Goal: Information Seeking & Learning: Find specific fact

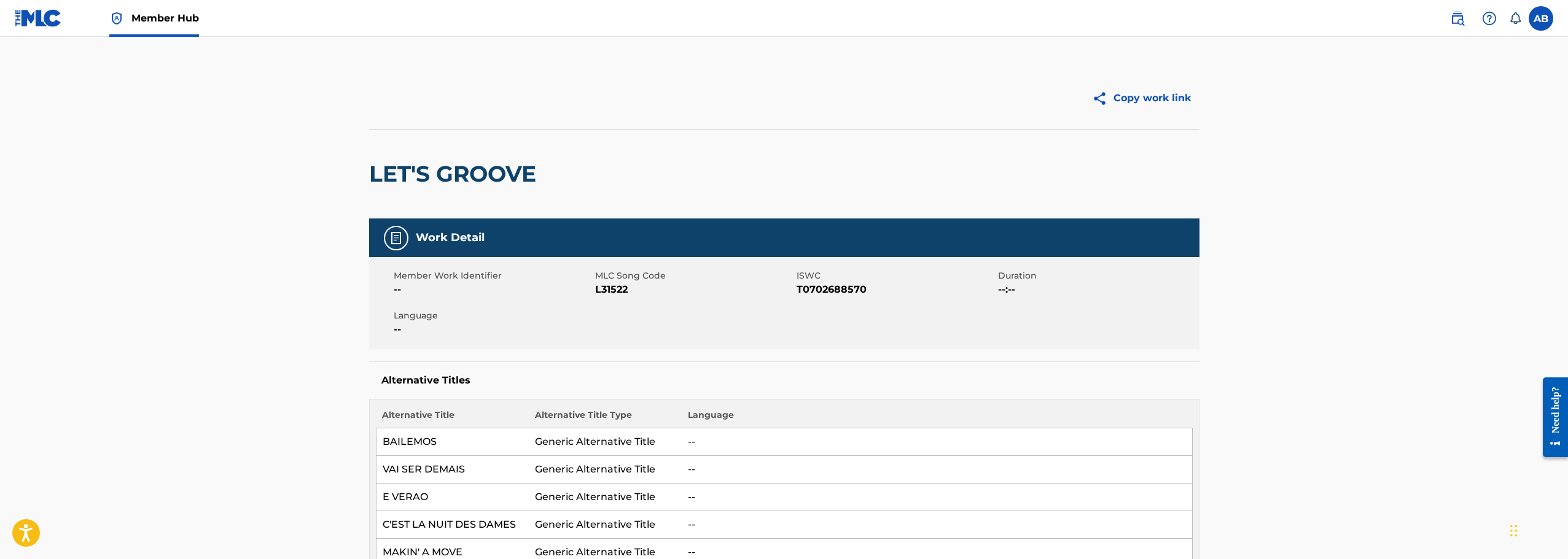
drag, startPoint x: 635, startPoint y: 292, endPoint x: 661, endPoint y: 287, distance: 26.5
click at [661, 287] on span "L31522" at bounding box center [694, 290] width 198 height 15
drag, startPoint x: 594, startPoint y: 290, endPoint x: 645, endPoint y: 290, distance: 51.0
click at [645, 290] on div "Member Work Identifier -- MLC Song Code L31522 ISWC T0702688570 Duration --:-- …" at bounding box center [783, 303] width 830 height 92
click at [645, 290] on span "L31522" at bounding box center [694, 290] width 198 height 15
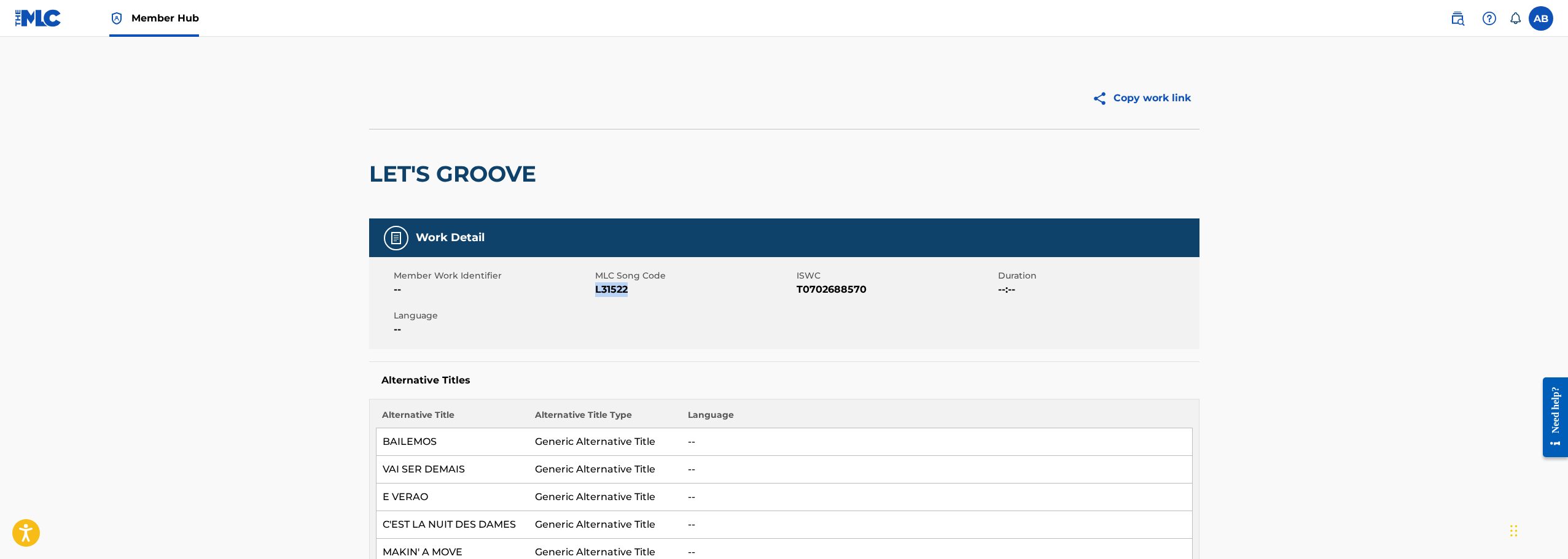
drag, startPoint x: 628, startPoint y: 290, endPoint x: 596, endPoint y: 290, distance: 32.0
click at [596, 290] on span "L31522" at bounding box center [694, 290] width 198 height 15
copy span "L31522"
click at [1458, 17] on img at bounding box center [1458, 19] width 15 height 15
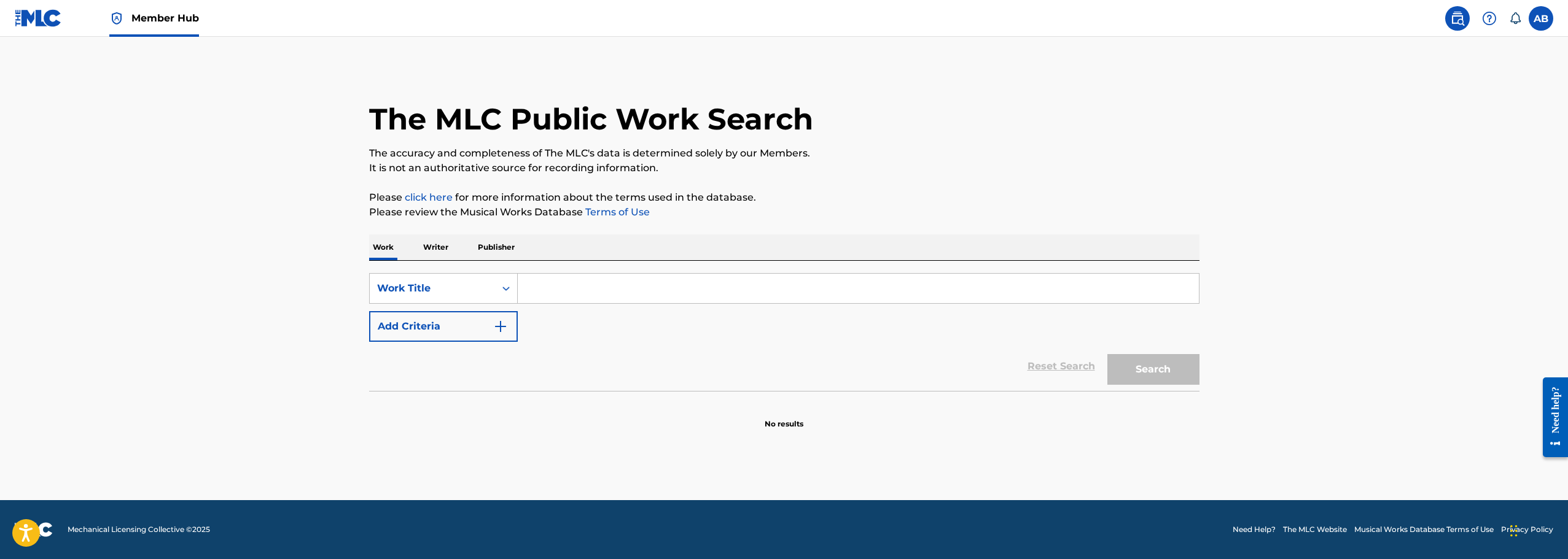
click at [611, 288] on input "Search Form" at bounding box center [858, 289] width 681 height 30
click at [496, 291] on div "Search Form" at bounding box center [506, 289] width 22 height 22
click at [457, 325] on div "MLC Song Code" at bounding box center [443, 319] width 148 height 31
click at [555, 291] on input "Search Form" at bounding box center [858, 289] width 681 height 30
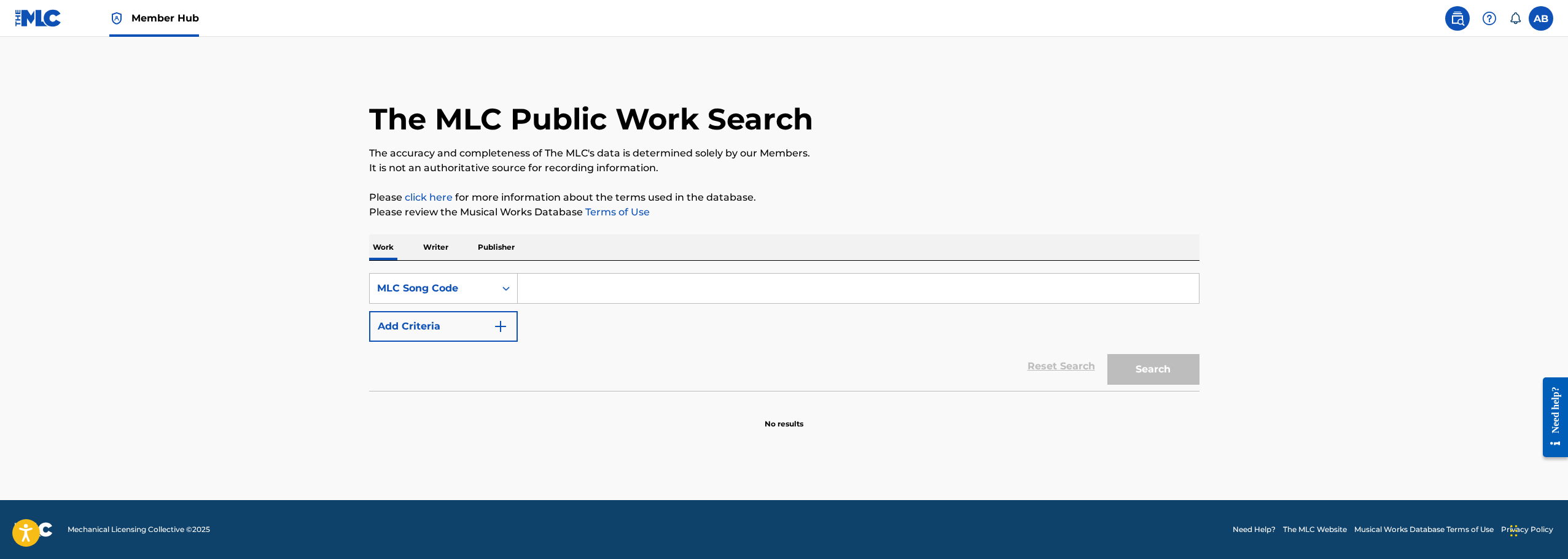
paste input "L31522"
type input "L31522"
click at [1107, 354] on button "Search" at bounding box center [1153, 369] width 92 height 31
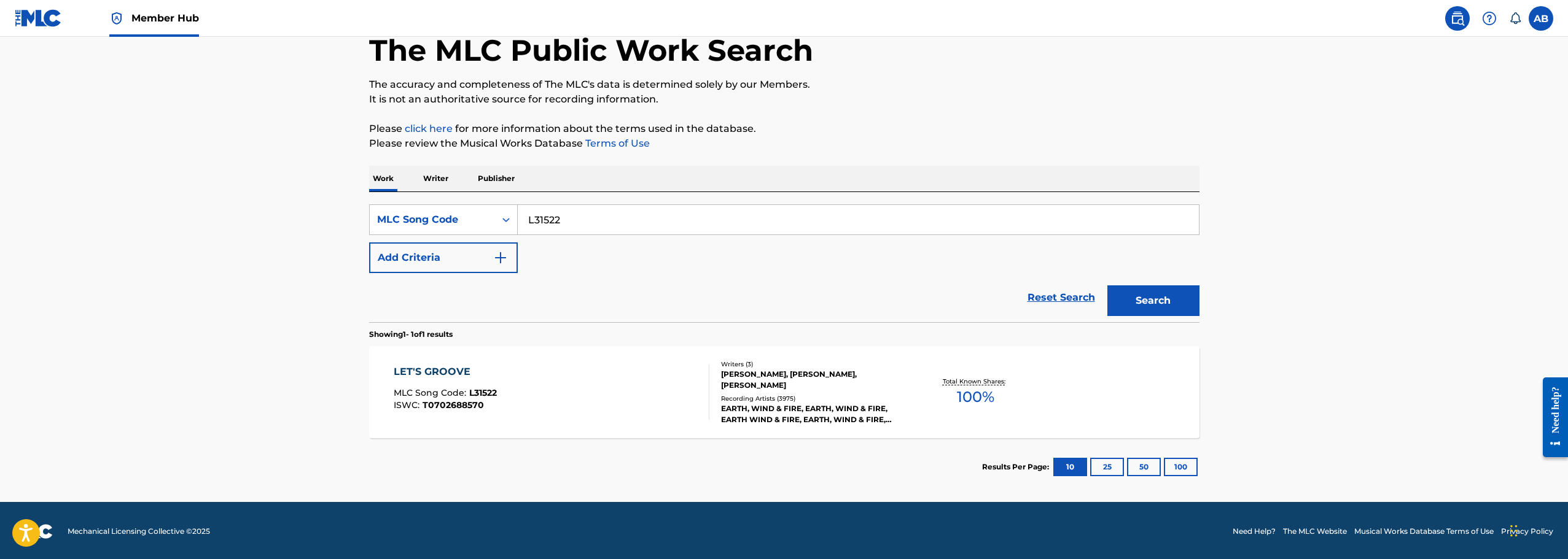
scroll to position [70, 0]
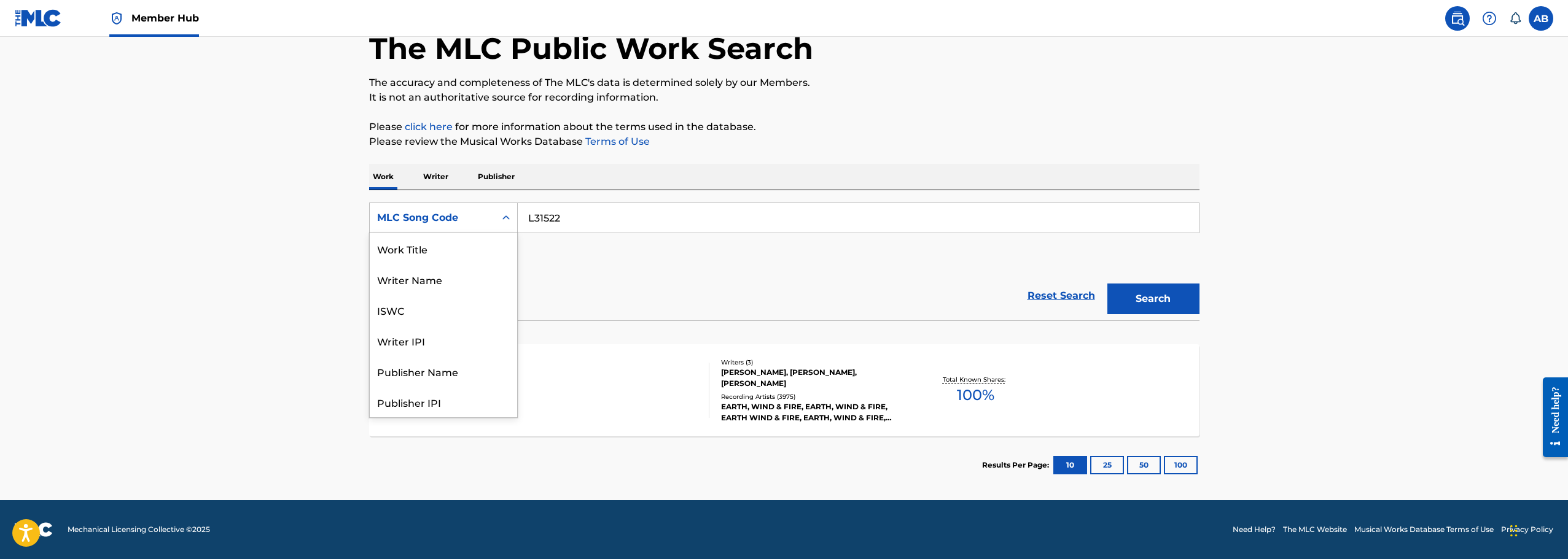
click at [504, 219] on icon "Search Form" at bounding box center [505, 217] width 12 height 12
click at [443, 254] on div "Work Title" at bounding box center [443, 248] width 148 height 31
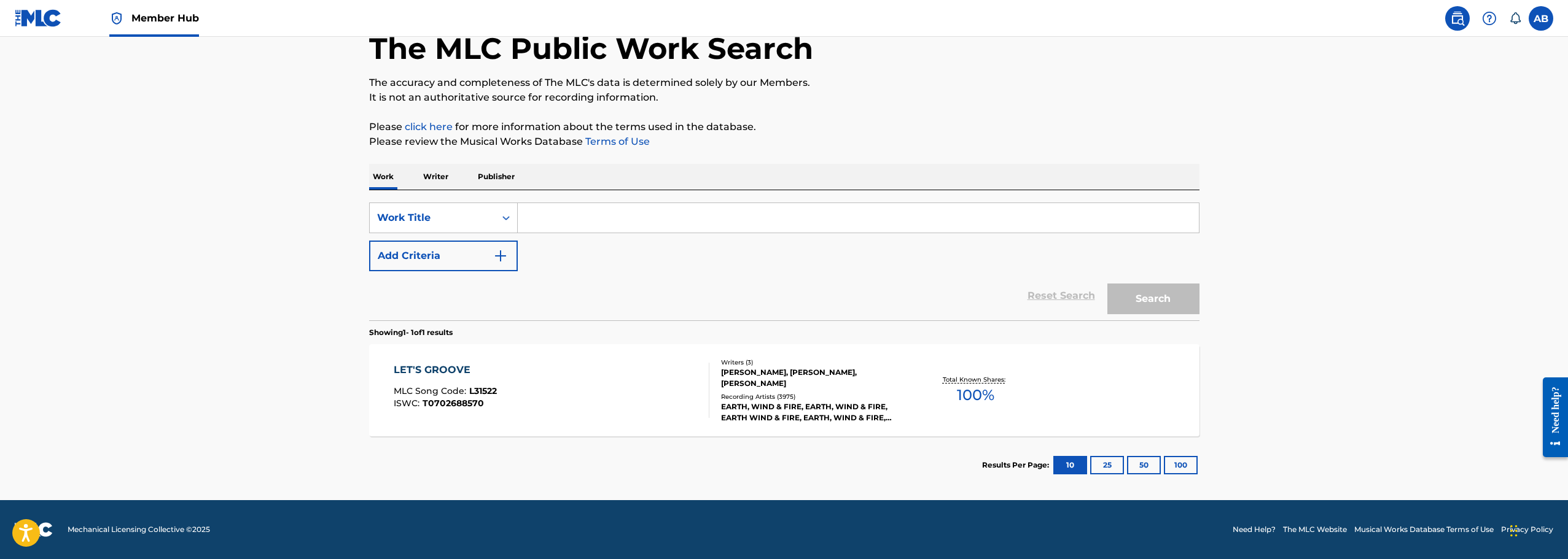
click at [557, 209] on input "Search Form" at bounding box center [858, 218] width 681 height 30
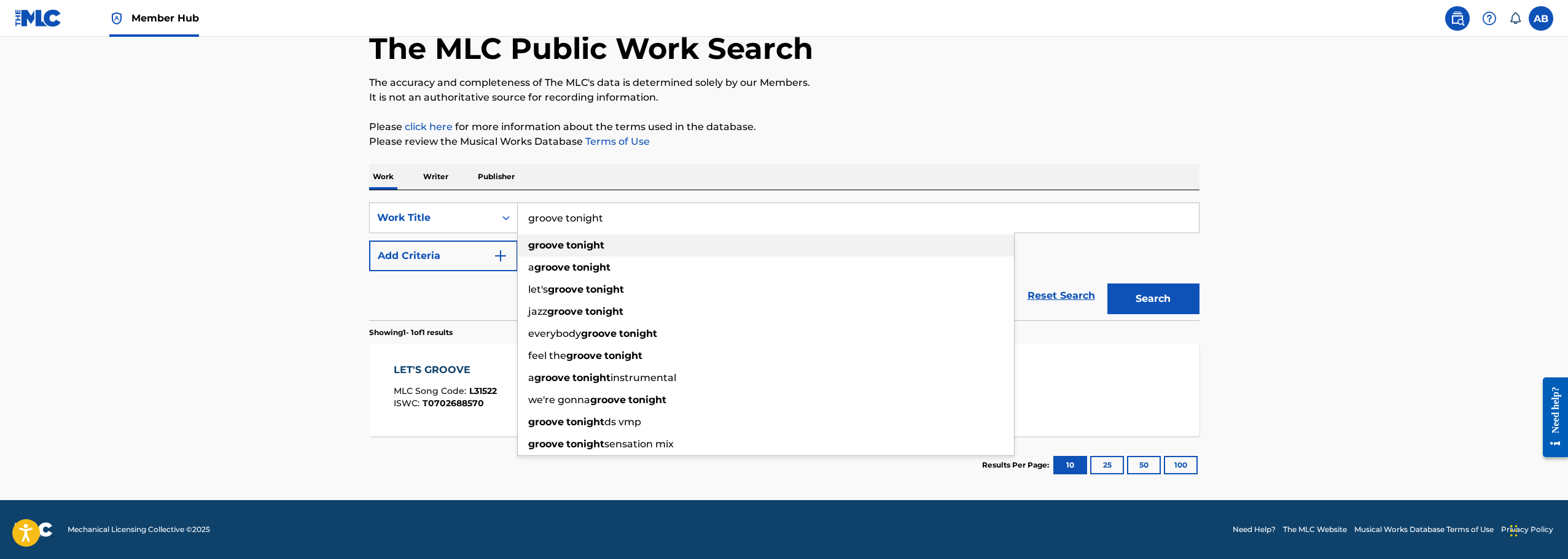
click at [582, 249] on strong "tonight" at bounding box center [585, 245] width 38 height 11
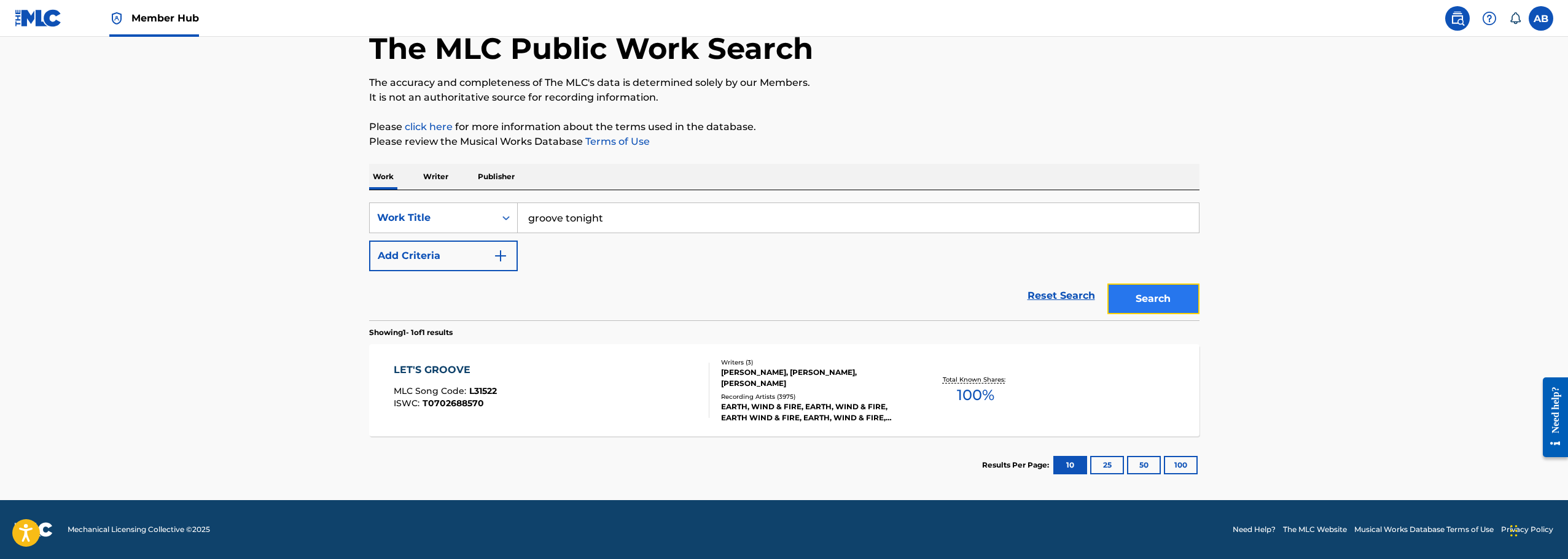
click at [1156, 300] on button "Search" at bounding box center [1153, 298] width 92 height 31
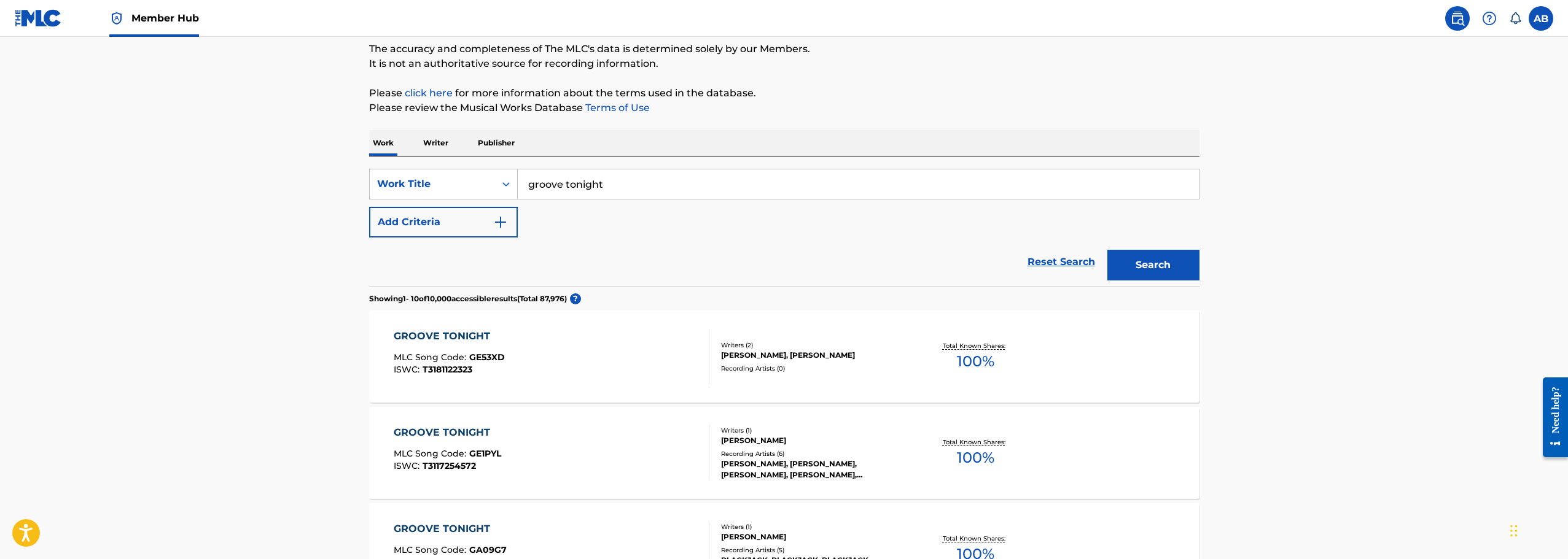
scroll to position [62, 0]
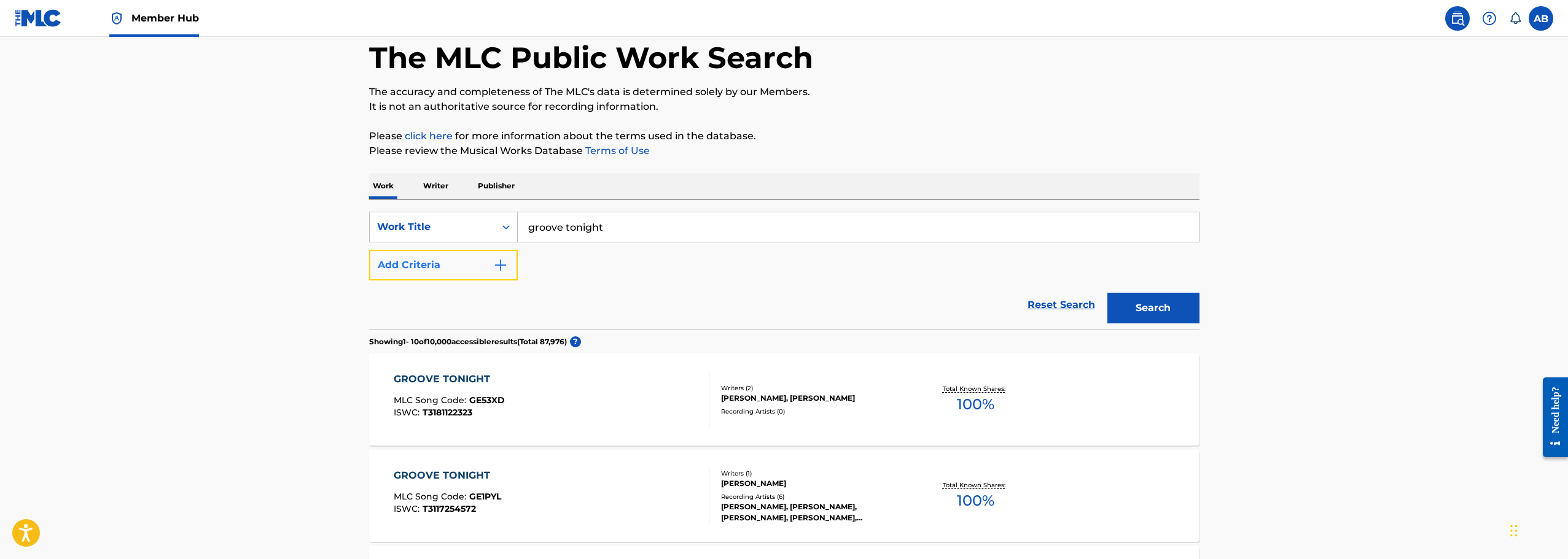
click at [486, 266] on button "Add Criteria" at bounding box center [443, 265] width 149 height 31
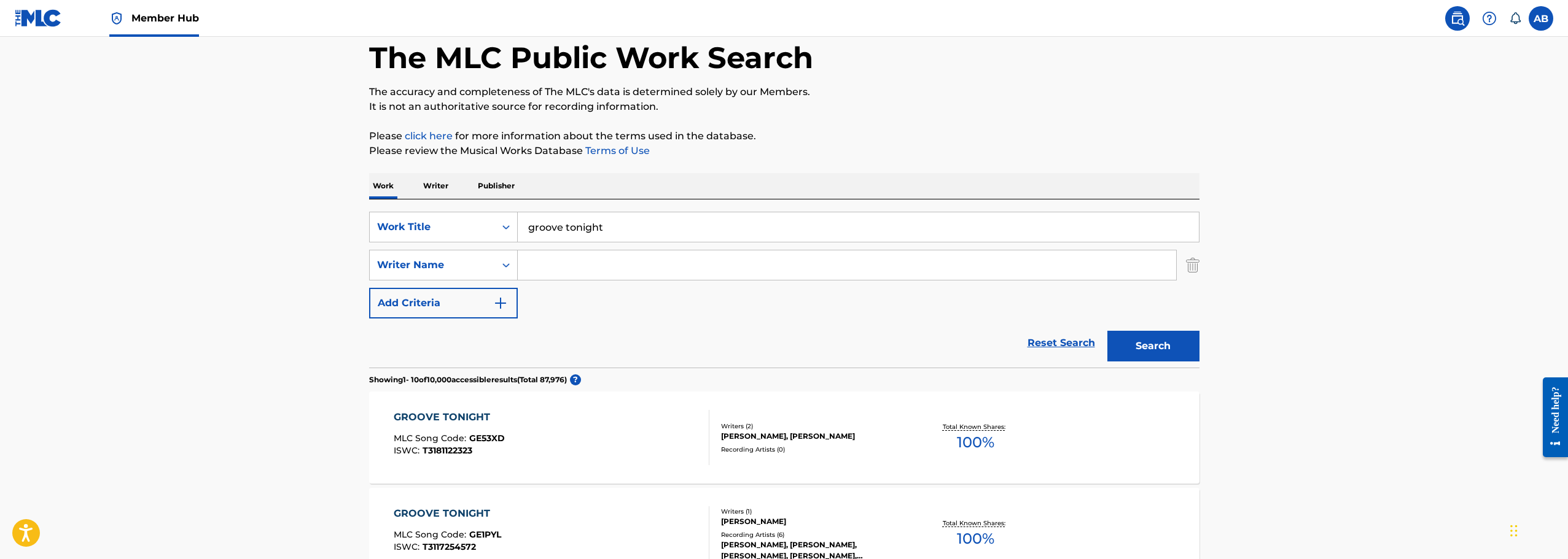
drag, startPoint x: 524, startPoint y: 224, endPoint x: 543, endPoint y: 224, distance: 19.0
click at [524, 224] on input "groove tonight" at bounding box center [858, 227] width 681 height 30
type input "lets groove tonight"
click at [1107, 331] on button "Search" at bounding box center [1153, 346] width 92 height 31
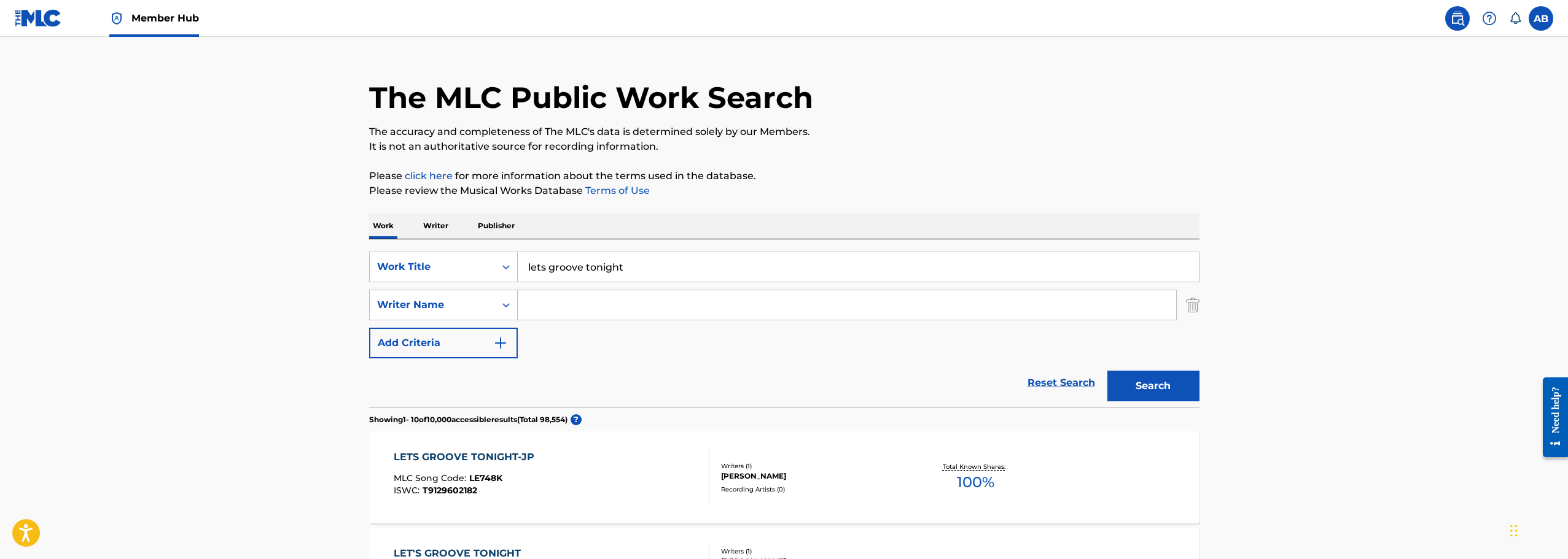
scroll to position [0, 0]
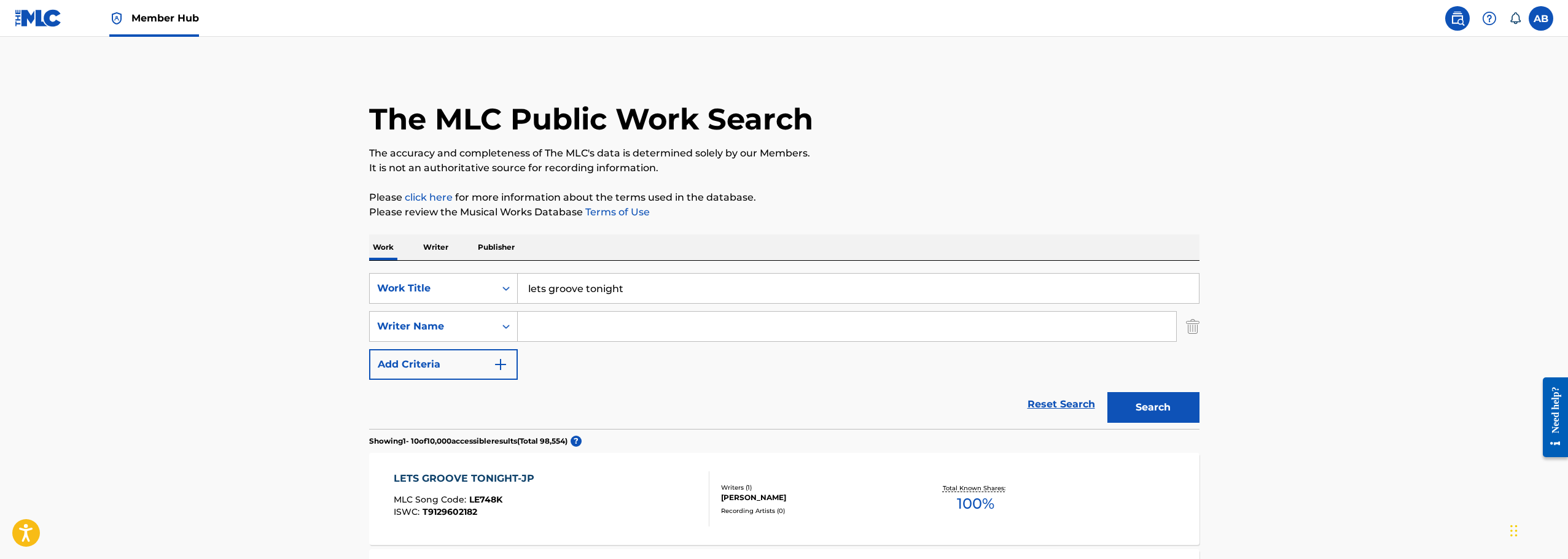
click at [635, 326] on input "Search Form" at bounding box center [847, 326] width 659 height 30
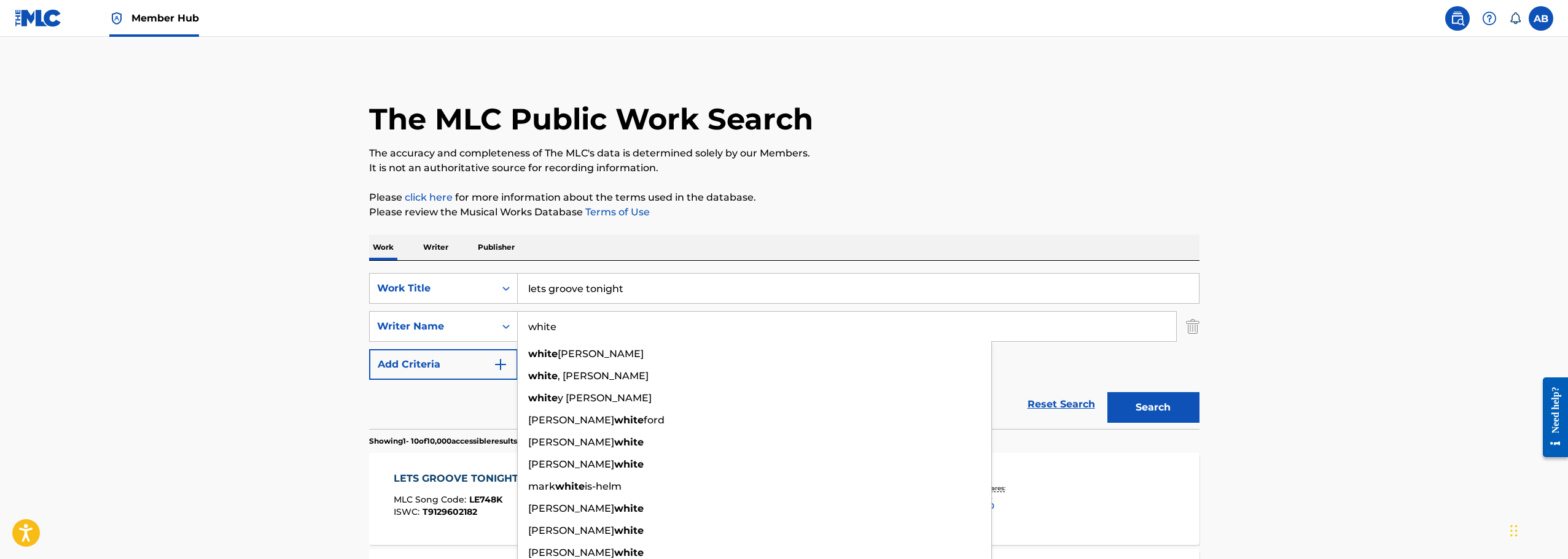
type input "white"
click at [1107, 392] on button "Search" at bounding box center [1153, 407] width 92 height 31
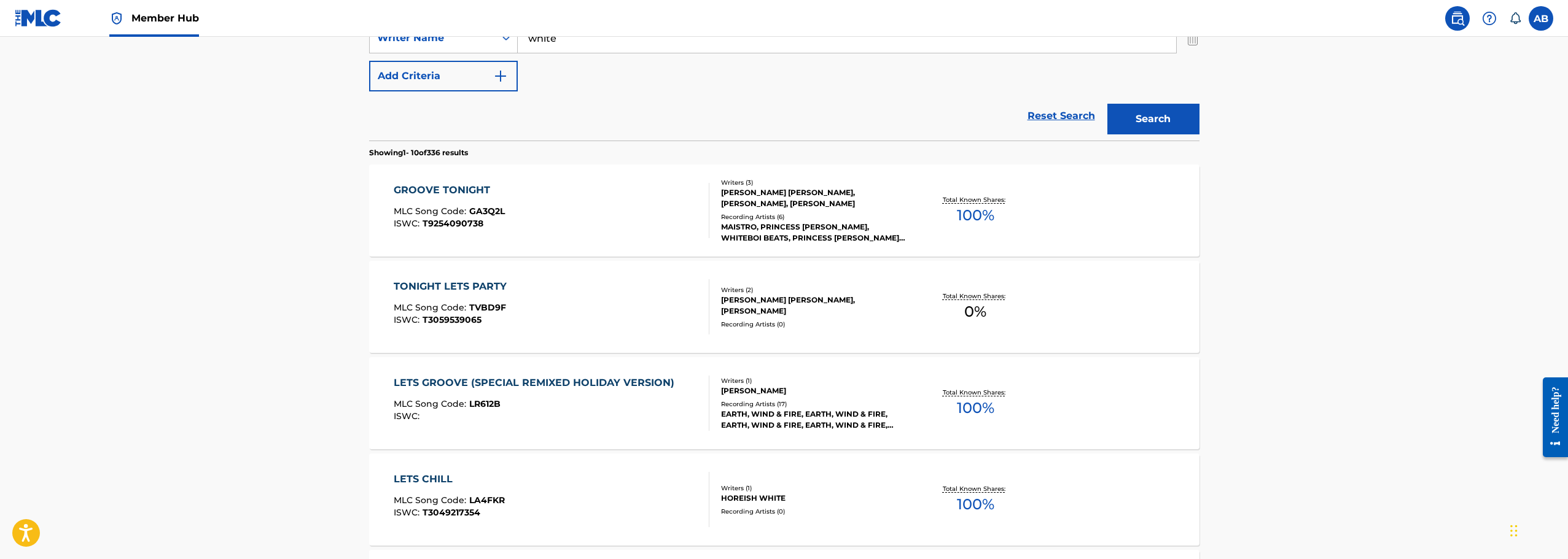
scroll to position [307, 0]
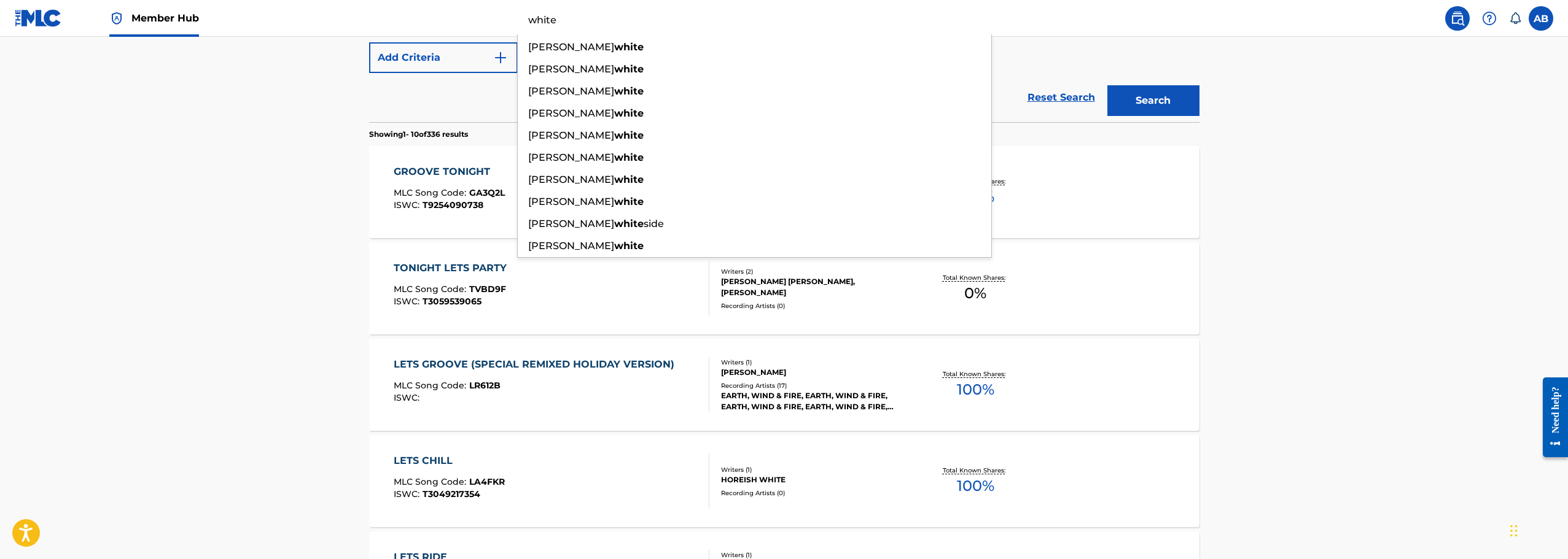
click at [196, 208] on main "The MLC Public Work Search The accuracy and completeness of The MLC's data is d…" at bounding box center [784, 452] width 1568 height 1444
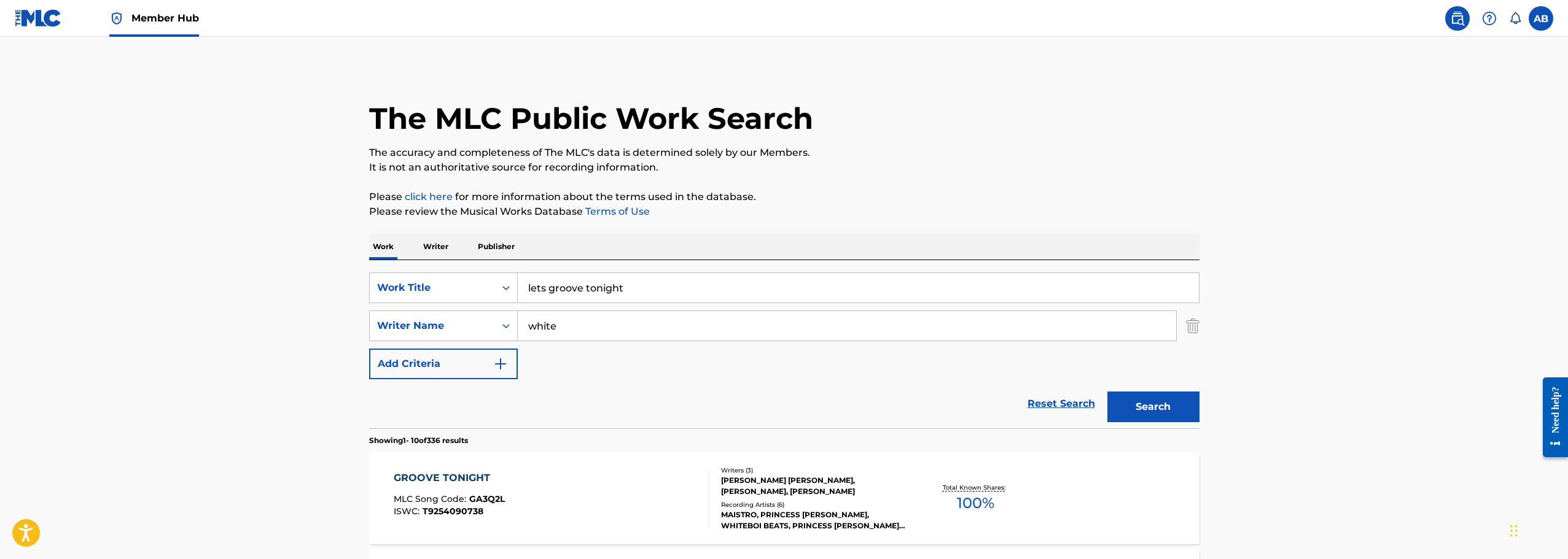
scroll to position [0, 0]
click at [638, 292] on input "lets groove tonight" at bounding box center [858, 289] width 681 height 30
click at [635, 288] on input "lets groove tonight" at bounding box center [858, 289] width 681 height 30
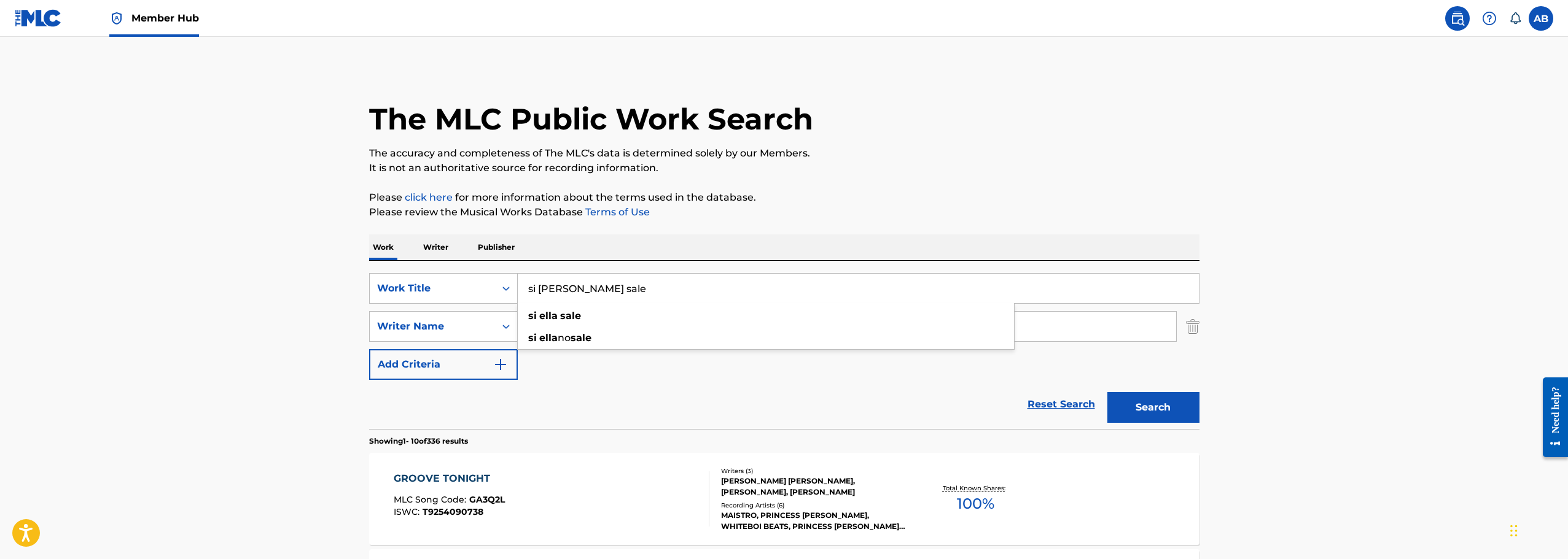
type input "si [PERSON_NAME] sale"
click at [774, 172] on p "It is not an authoritative source for recording information." at bounding box center [783, 168] width 830 height 15
click at [563, 330] on input "white" at bounding box center [847, 326] width 659 height 30
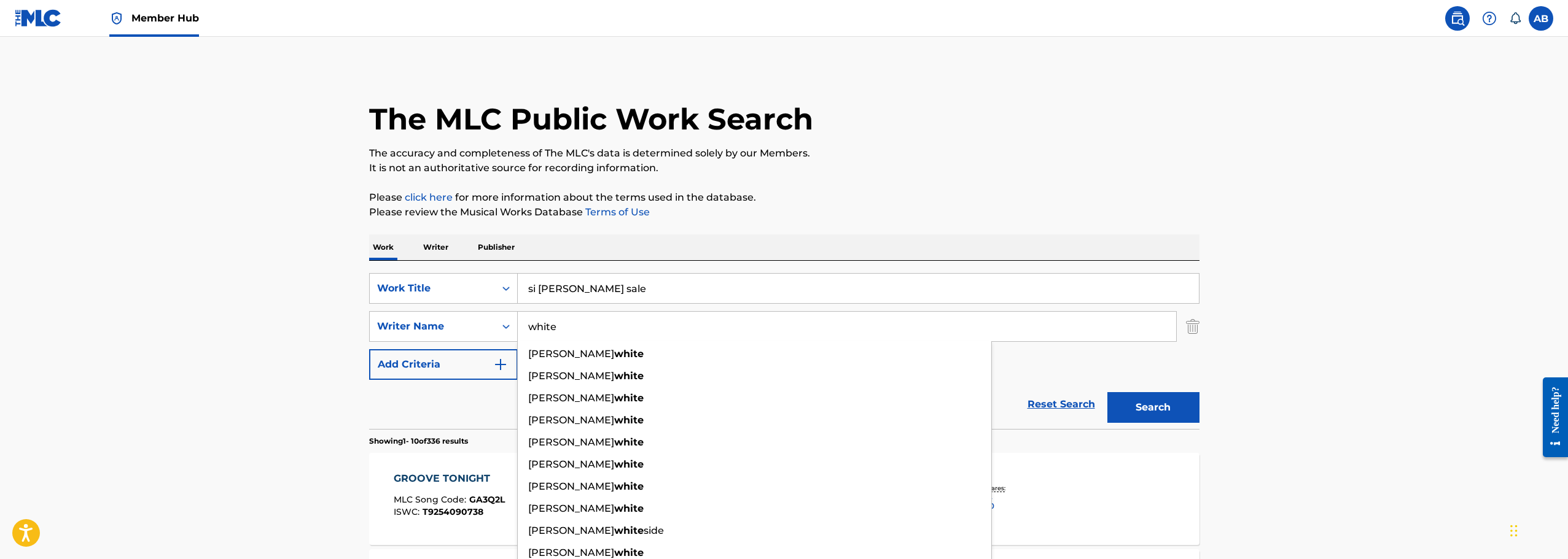
click at [563, 330] on input "white" at bounding box center [847, 326] width 659 height 30
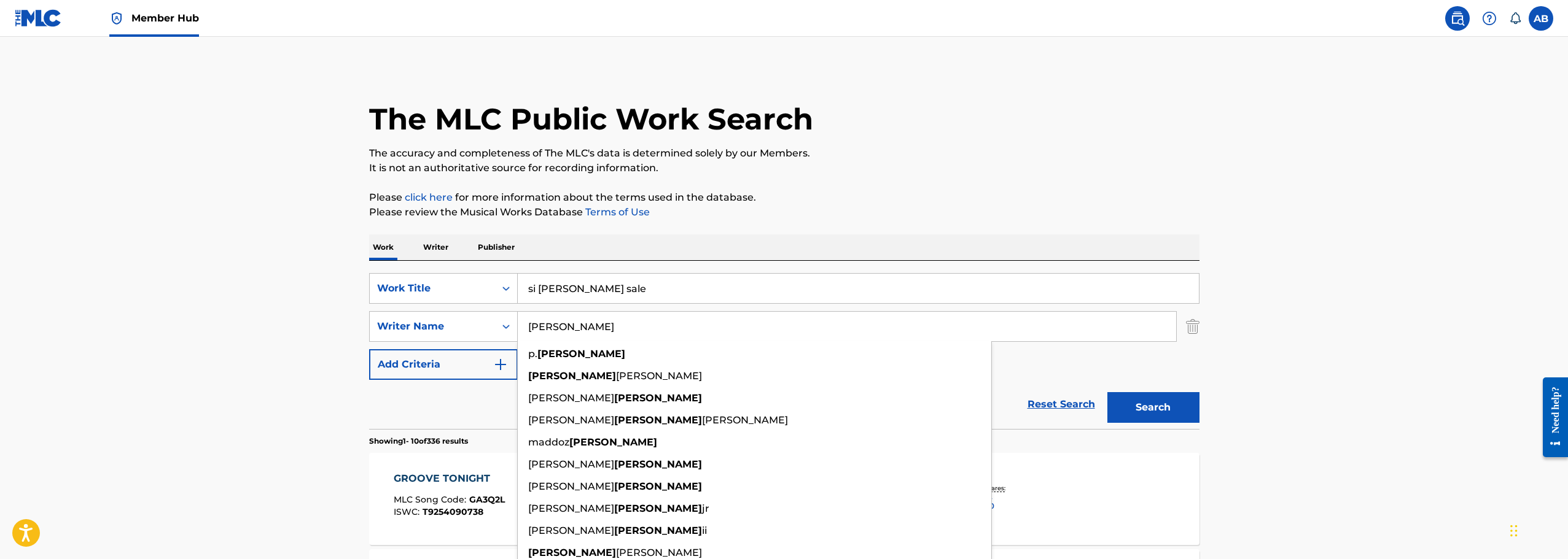
type input "[PERSON_NAME]"
click at [1107, 392] on button "Search" at bounding box center [1153, 407] width 92 height 31
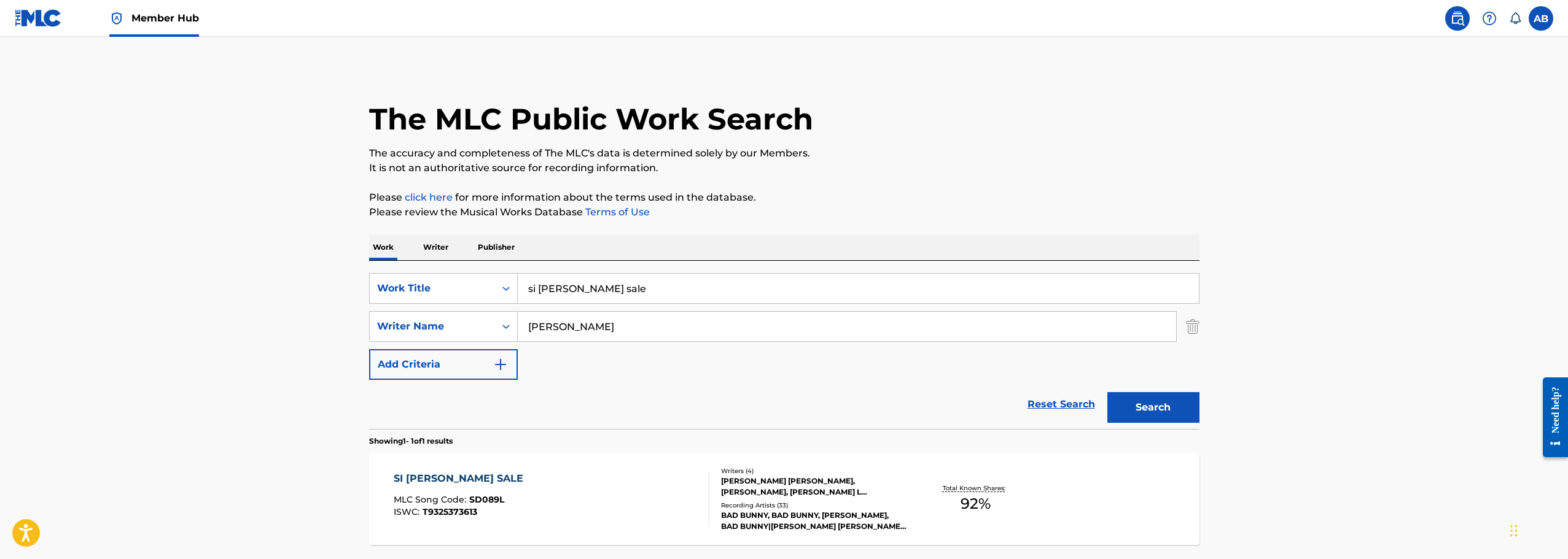
scroll to position [108, 0]
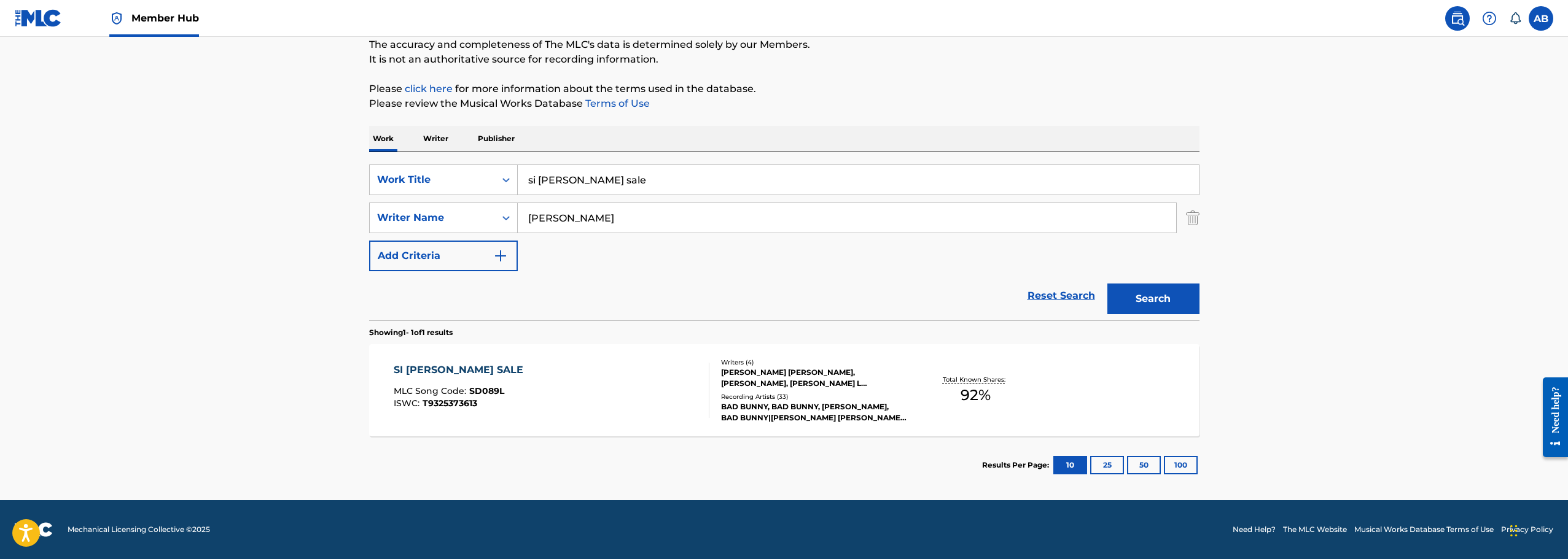
click at [668, 380] on div "SI [PERSON_NAME] SALE MLC Song Code : SD089L ISWC : T9325373613" at bounding box center [551, 390] width 315 height 55
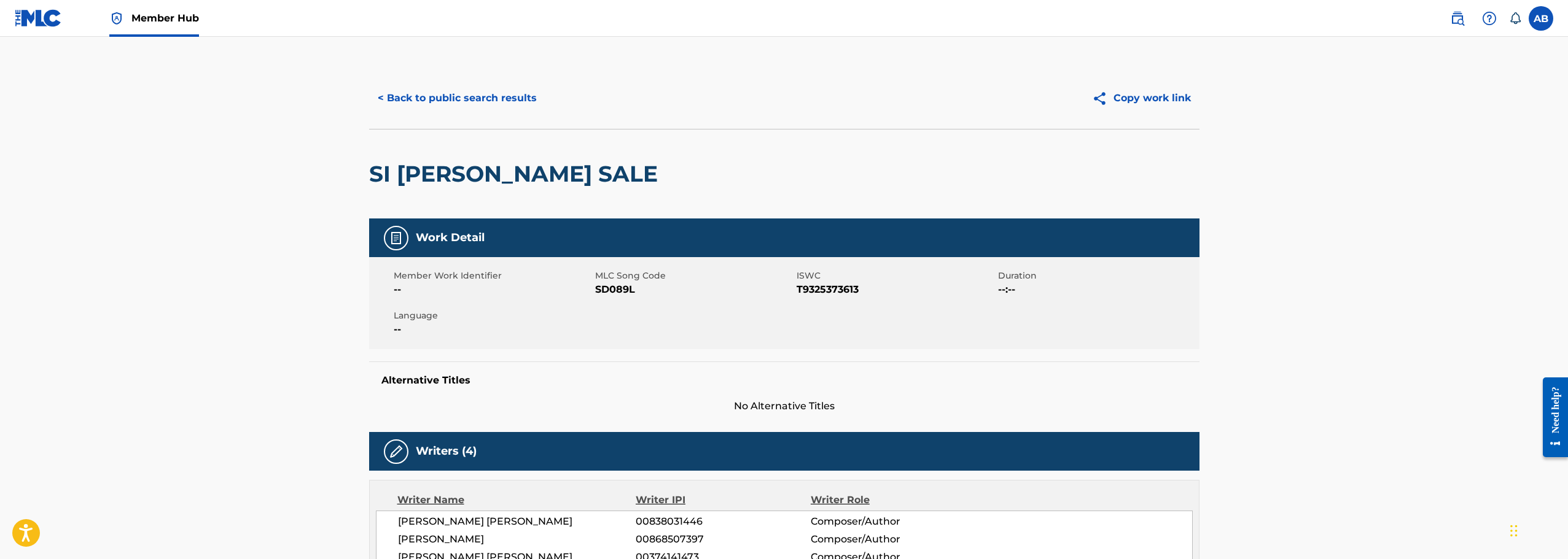
click at [51, 22] on img at bounding box center [38, 18] width 48 height 18
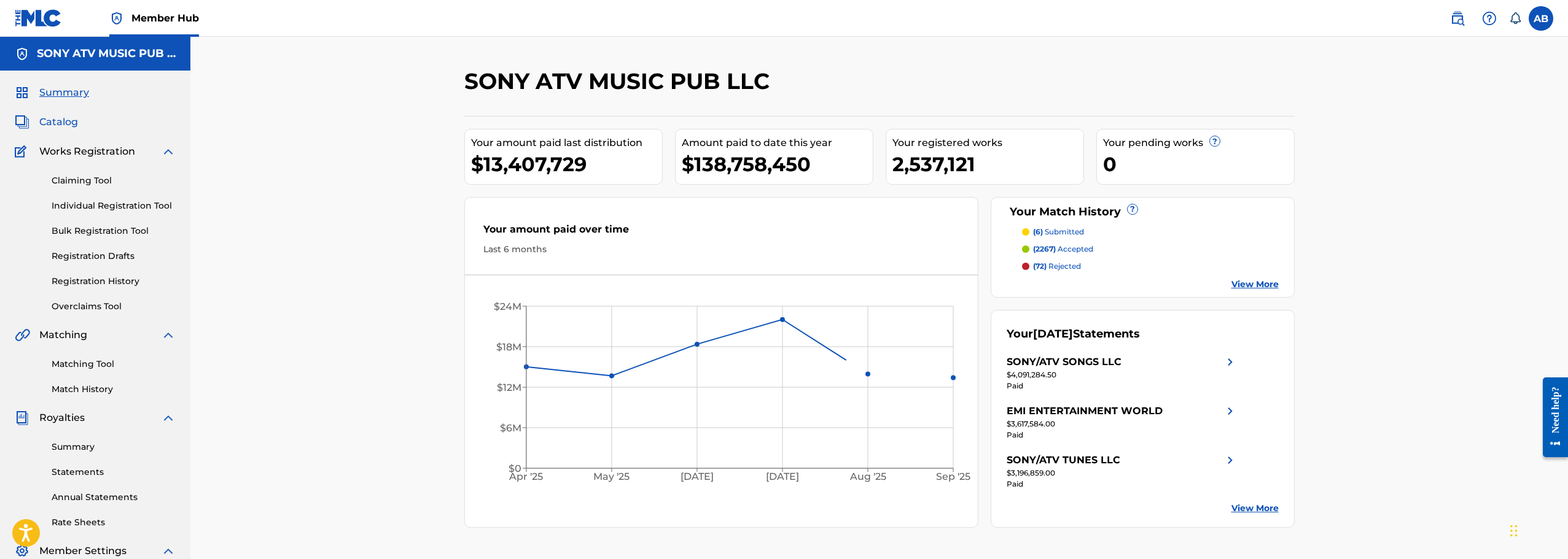
click at [62, 118] on span "Catalog" at bounding box center [58, 122] width 38 height 15
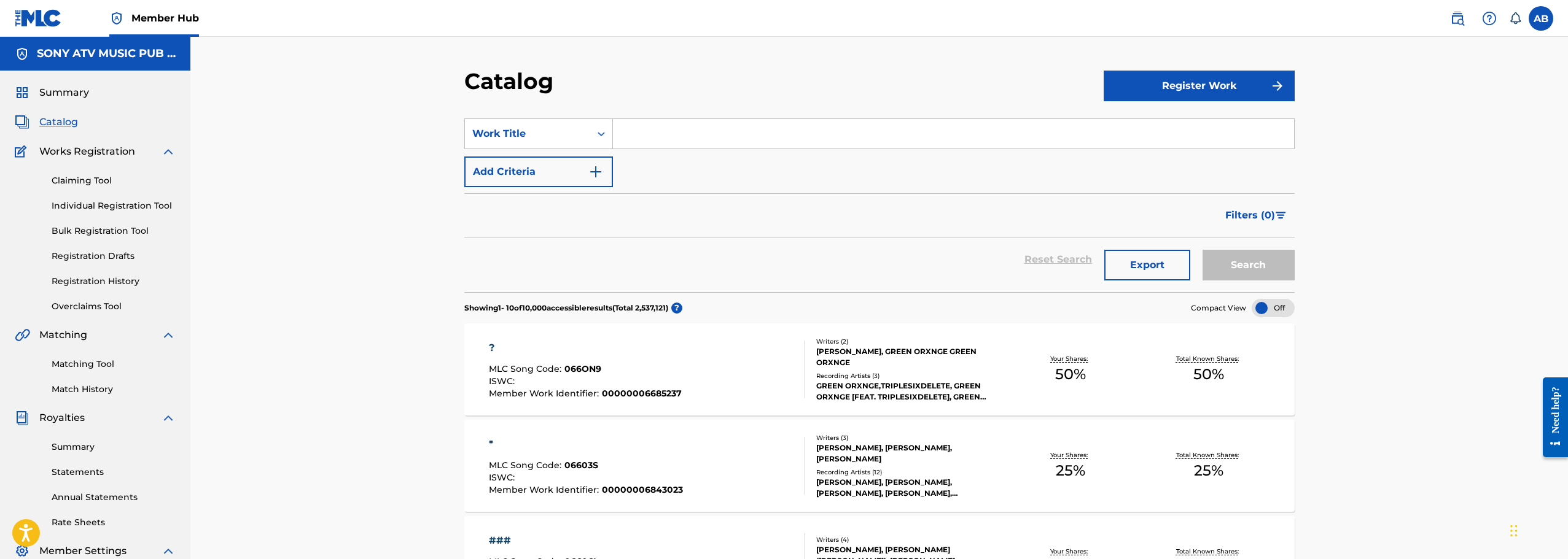
click at [661, 136] on input "Search Form" at bounding box center [953, 134] width 681 height 30
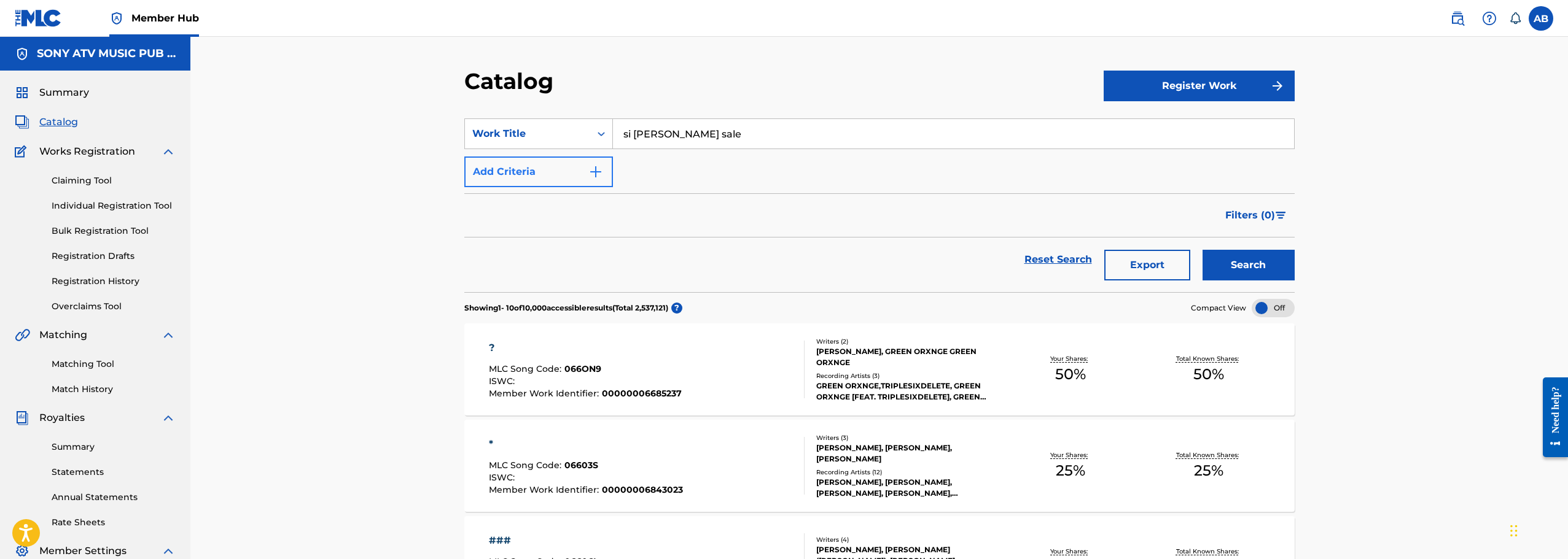
type input "si [PERSON_NAME] sale"
click at [581, 177] on button "Add Criteria" at bounding box center [538, 171] width 149 height 31
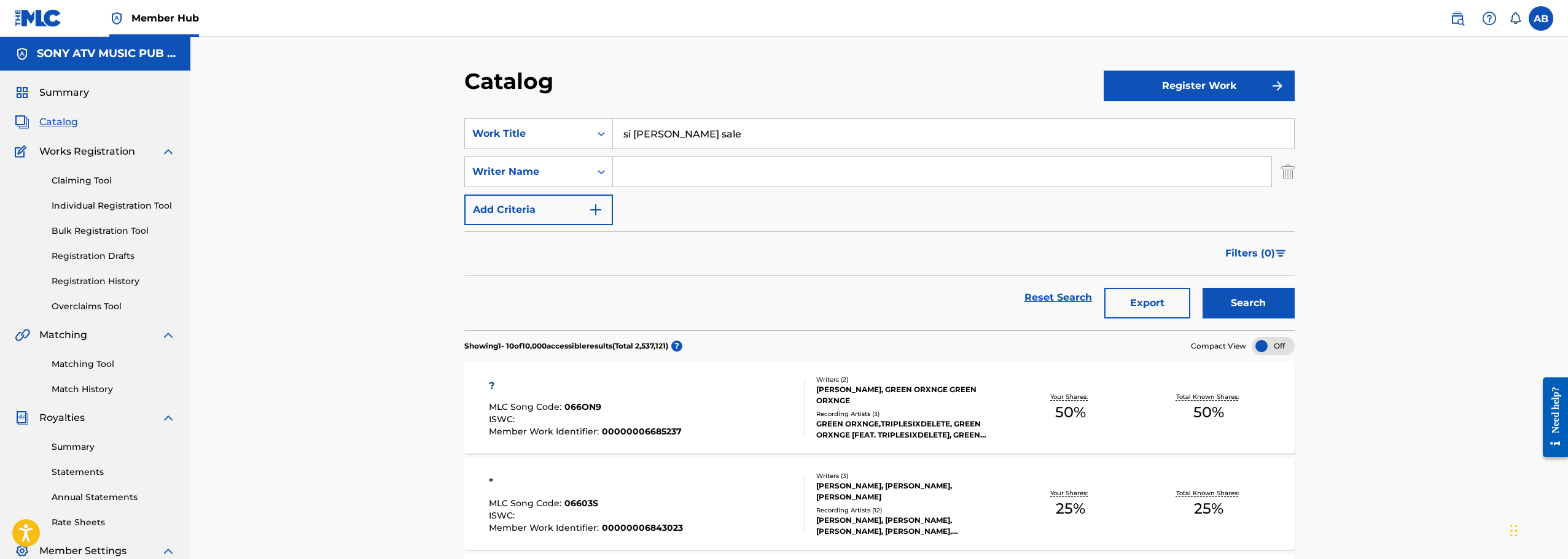
click at [663, 177] on input "Search Form" at bounding box center [942, 172] width 659 height 30
type input "[PERSON_NAME]"
click at [1202, 288] on button "Search" at bounding box center [1248, 303] width 92 height 31
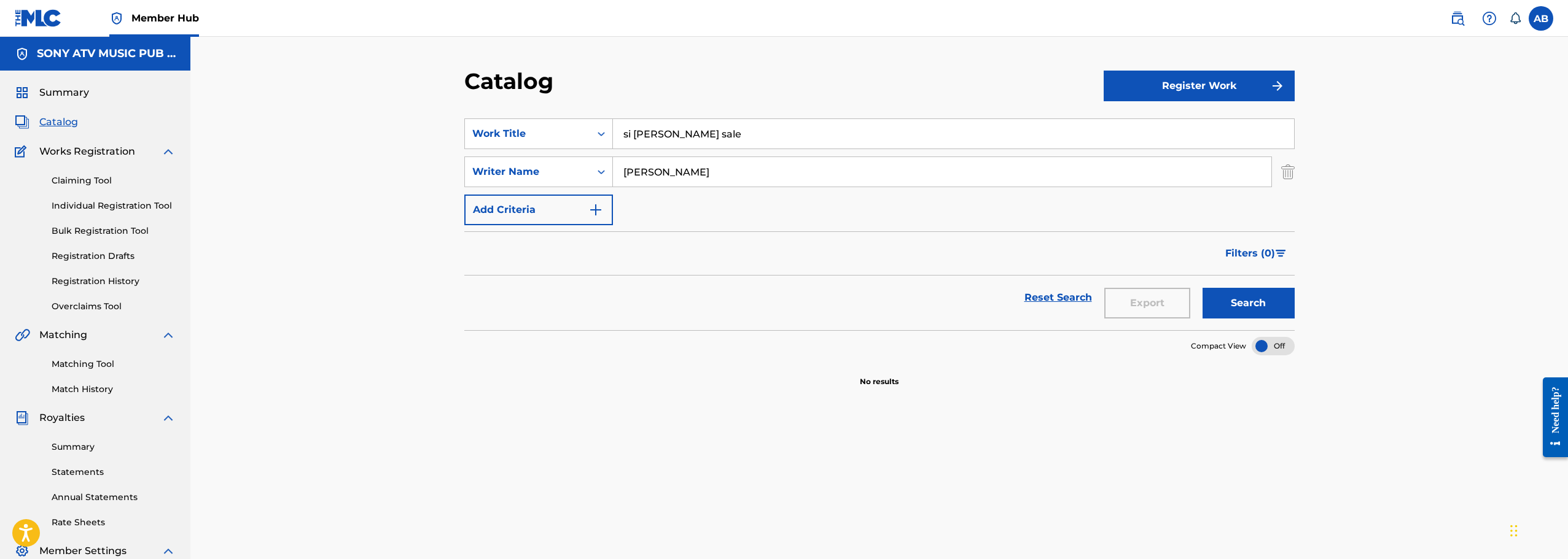
click at [691, 173] on input "[PERSON_NAME]" at bounding box center [942, 172] width 659 height 30
click at [699, 132] on input "si [PERSON_NAME] sale" at bounding box center [953, 134] width 681 height 30
click at [1202, 288] on button "Search" at bounding box center [1248, 303] width 92 height 31
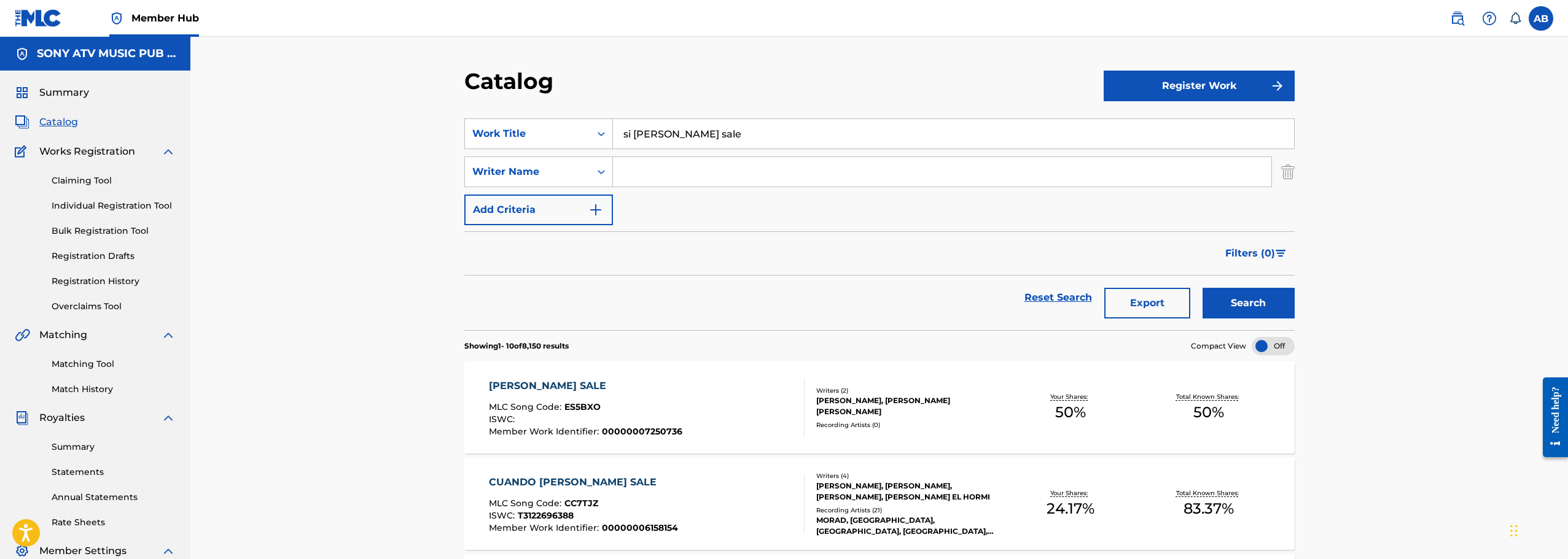
click at [699, 174] on input "Search Form" at bounding box center [942, 172] width 659 height 30
type input "[PERSON_NAME]"
click at [1202, 288] on button "Search" at bounding box center [1248, 303] width 92 height 31
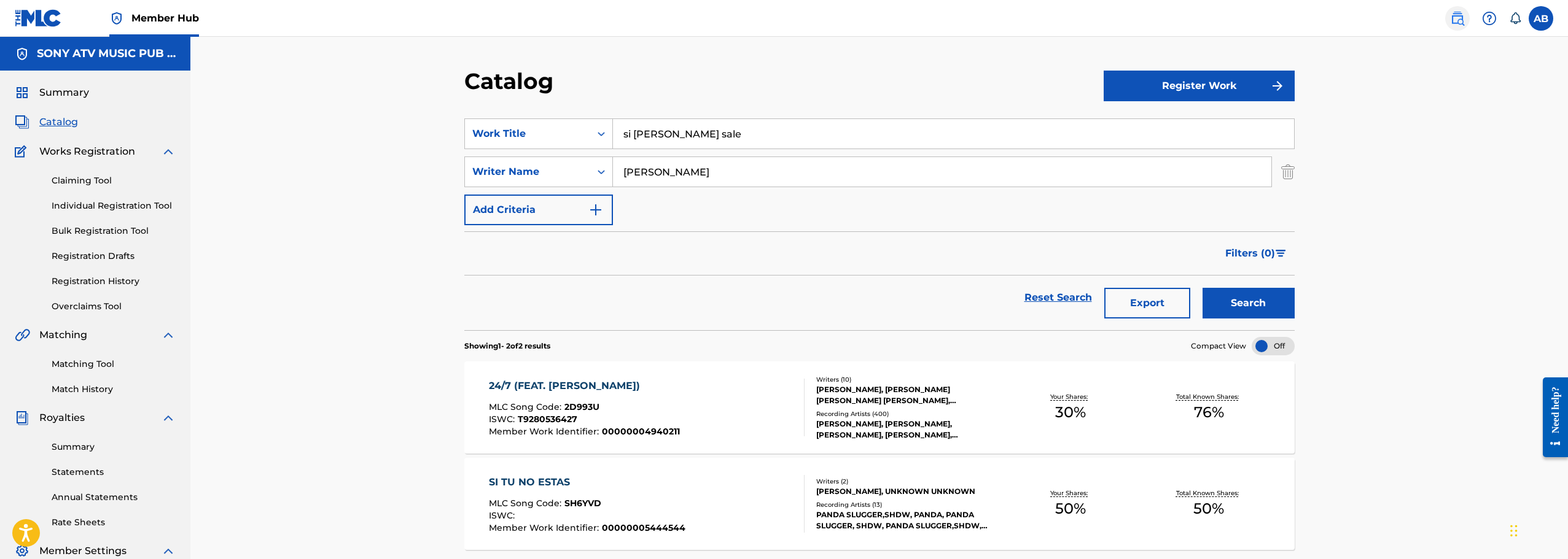
click at [1454, 21] on img at bounding box center [1458, 19] width 15 height 15
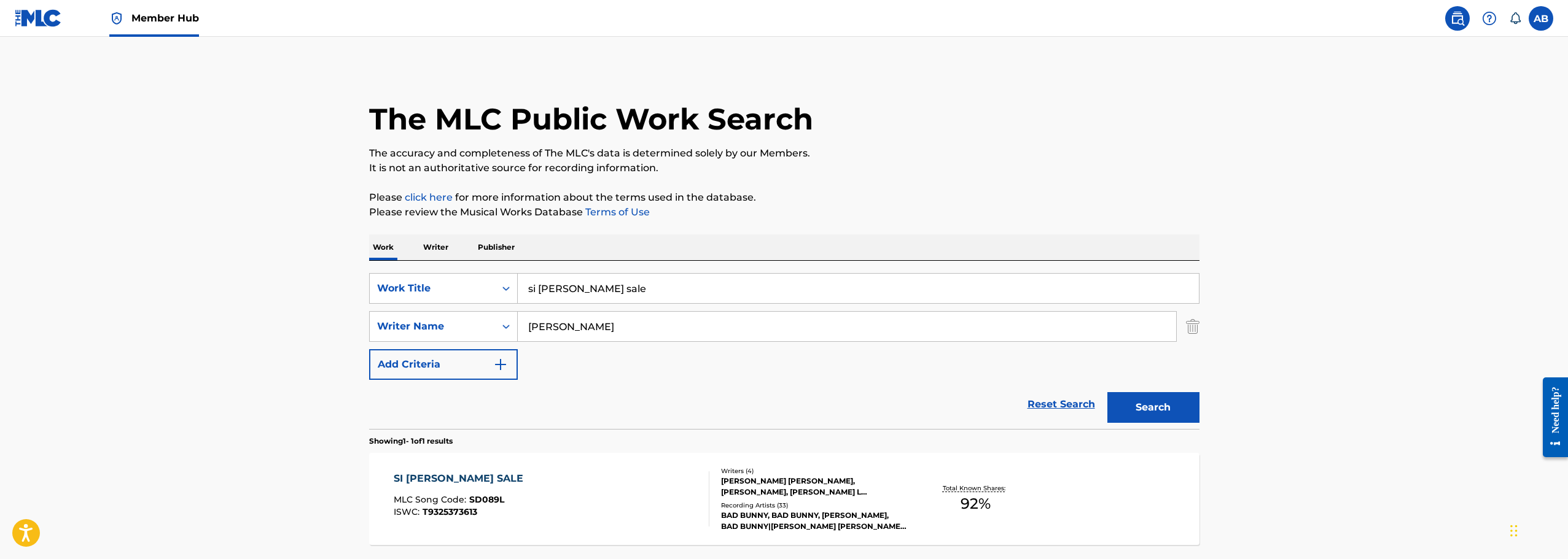
click at [583, 328] on input "[PERSON_NAME]" at bounding box center [847, 326] width 659 height 30
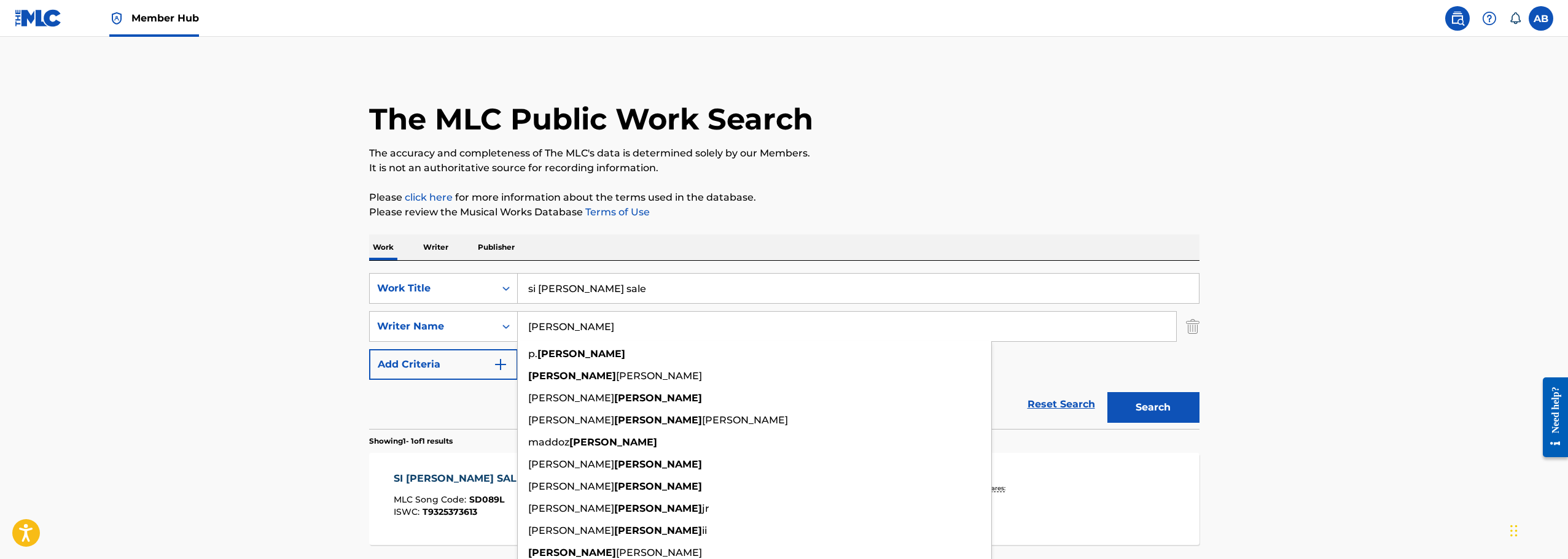
click at [583, 328] on input "[PERSON_NAME]" at bounding box center [847, 326] width 659 height 30
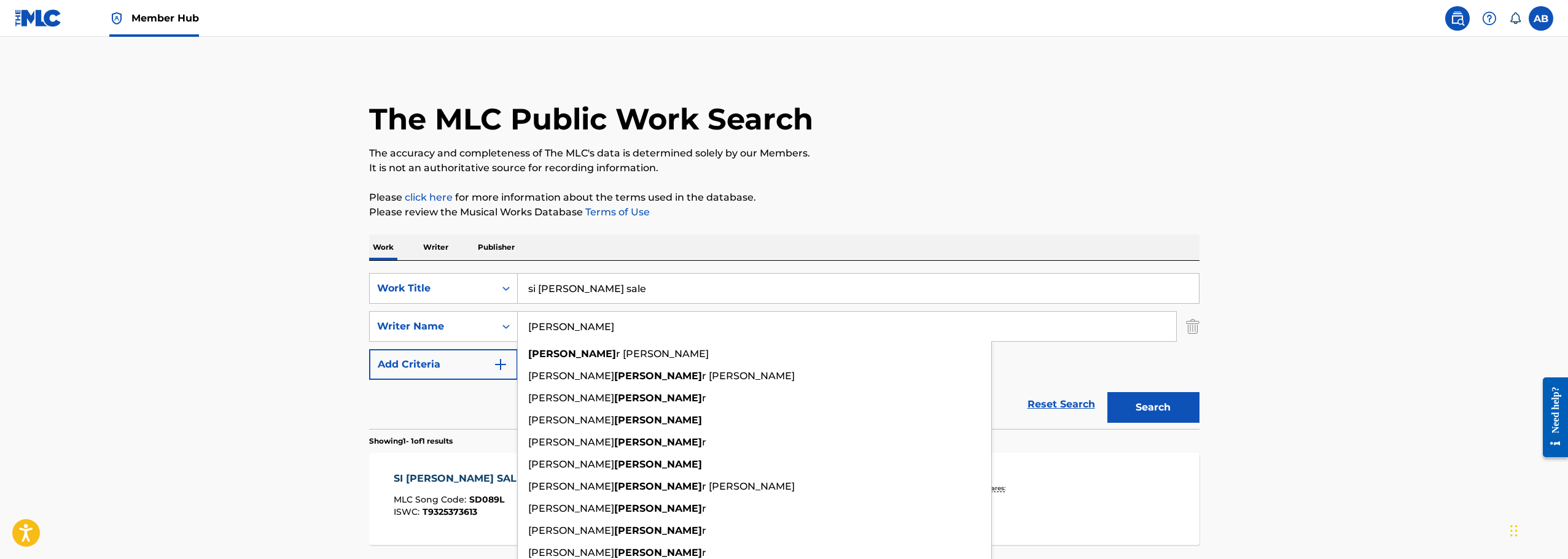
type input "[PERSON_NAME]"
click at [1107, 392] on button "Search" at bounding box center [1153, 407] width 92 height 31
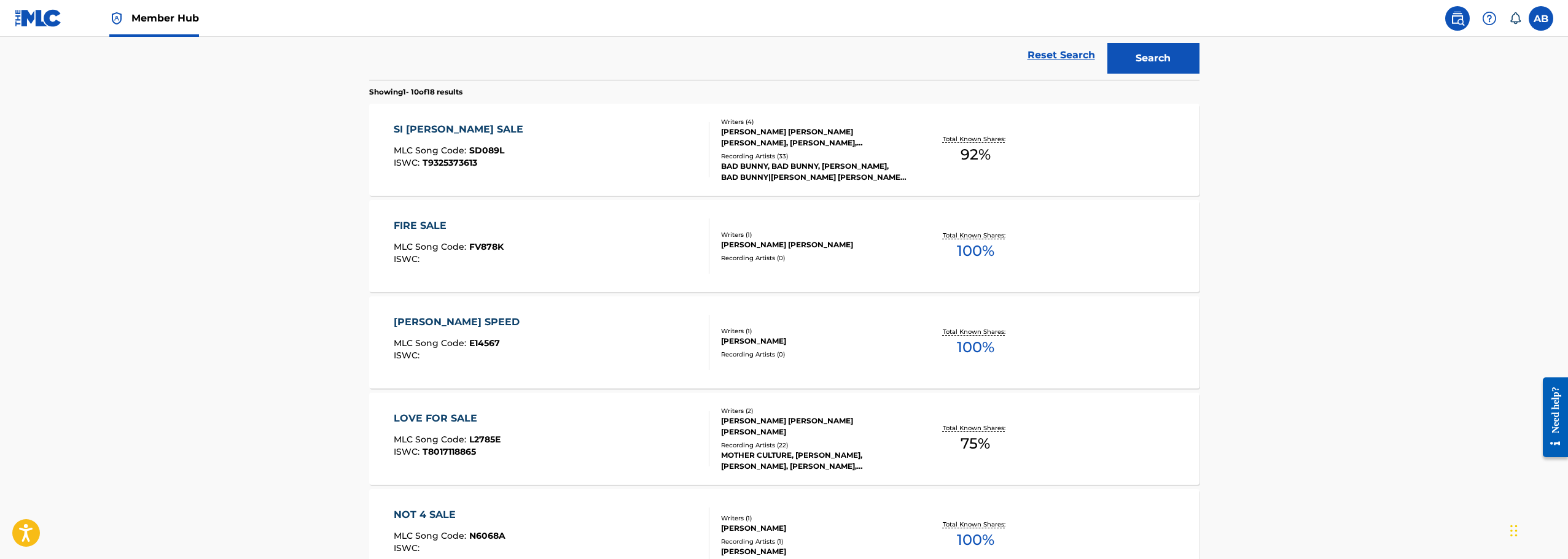
scroll to position [368, 0]
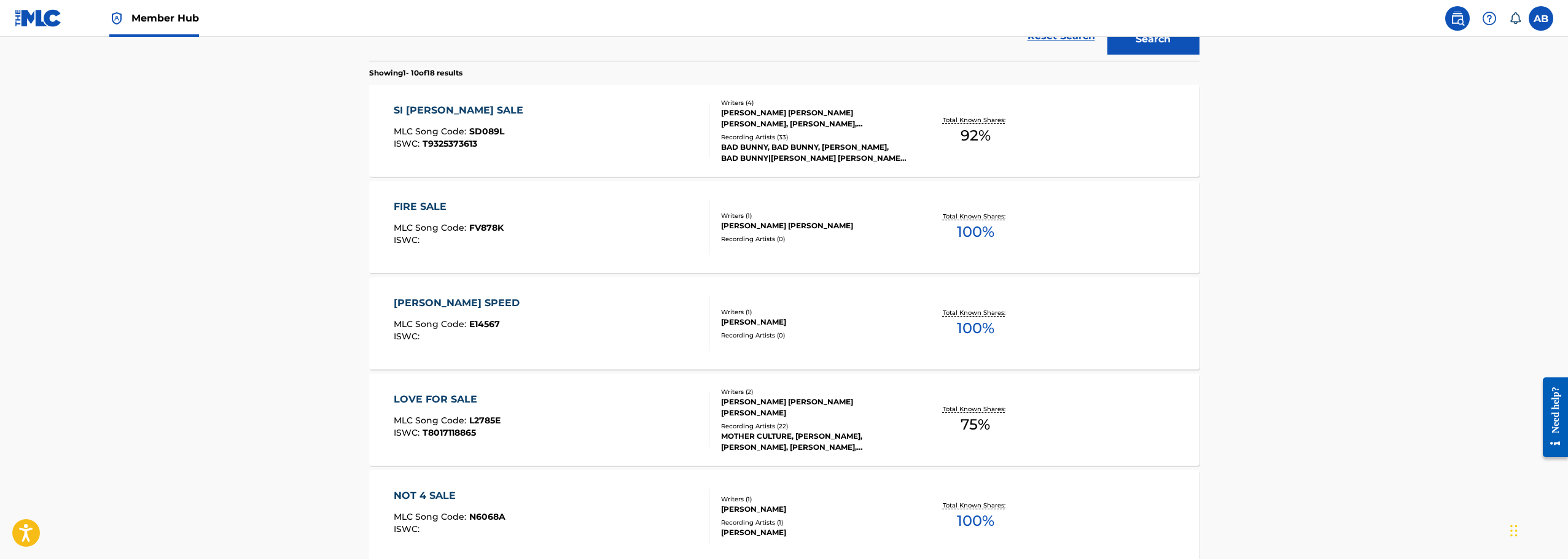
click at [606, 125] on div "SI [PERSON_NAME] SALE MLC Song Code : SD089L ISWC : T9325373613" at bounding box center [551, 130] width 315 height 55
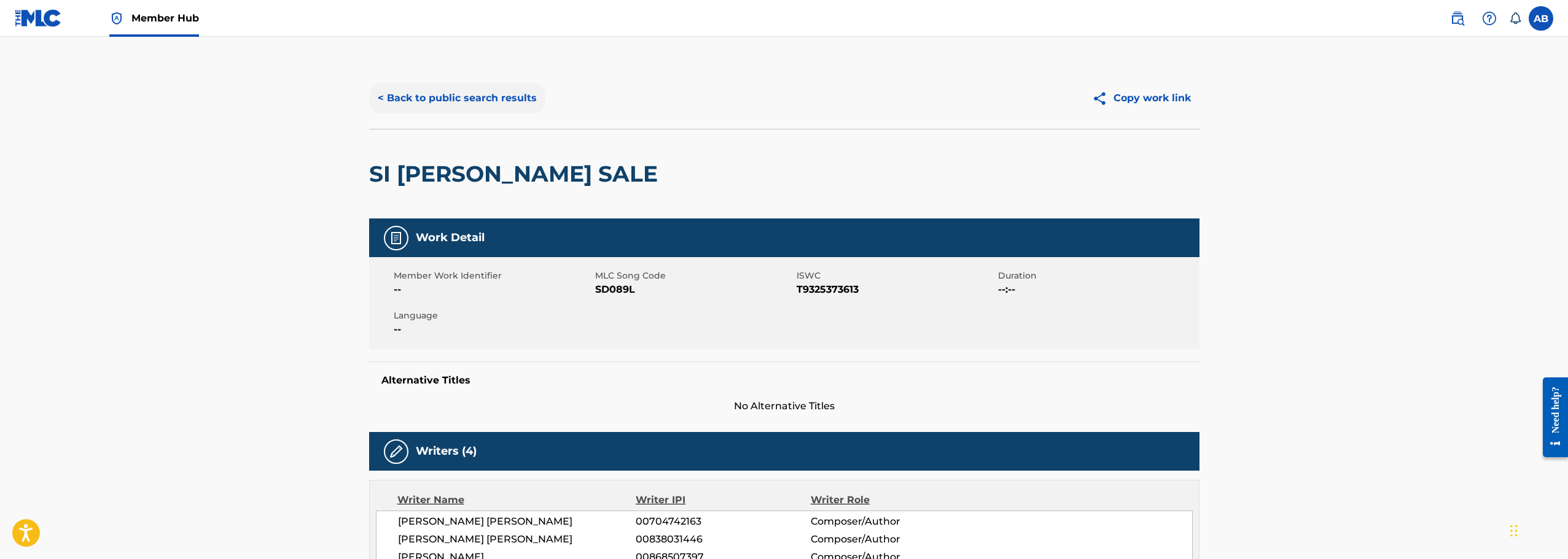
click at [426, 93] on button "< Back to public search results" at bounding box center [457, 98] width 176 height 31
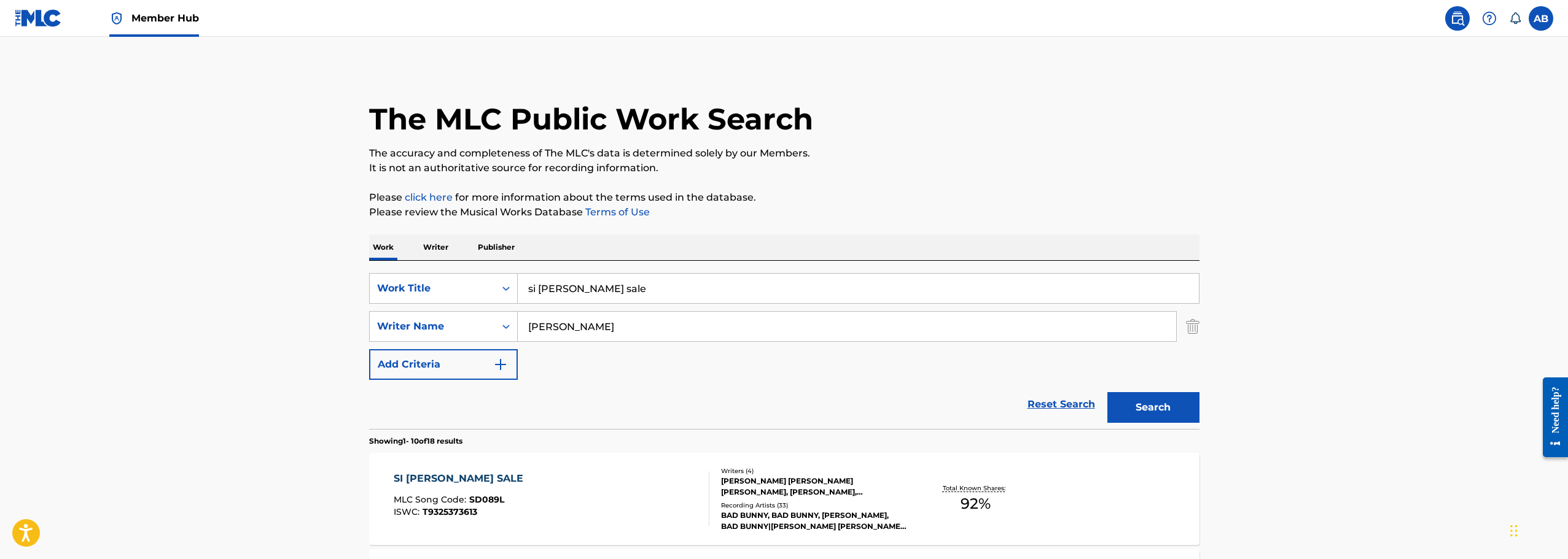
scroll to position [62, 0]
